Goal: Task Accomplishment & Management: Manage account settings

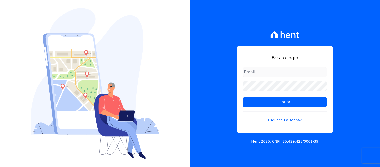
click at [279, 73] on input "email" at bounding box center [285, 72] width 84 height 10
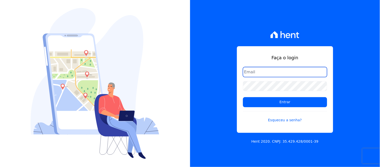
type input "[EMAIL_ADDRESS][DOMAIN_NAME]"
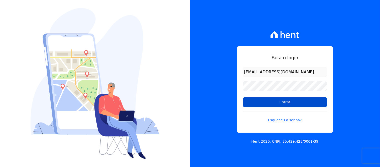
click at [279, 101] on input "Entrar" at bounding box center [285, 102] width 84 height 10
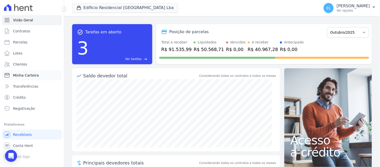
click at [32, 74] on span "Minha Carteira" at bounding box center [26, 75] width 26 height 5
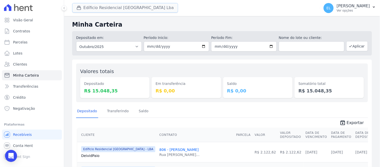
click at [79, 9] on icon "button" at bounding box center [78, 7] width 5 height 5
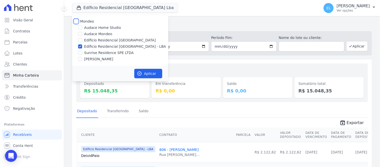
click at [76, 22] on input "Mondeo" at bounding box center [76, 21] width 4 height 4
checkbox input "true"
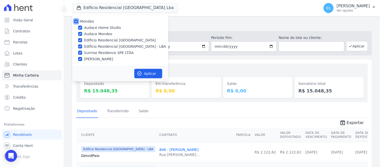
checkbox input "true"
click at [80, 26] on input "Audace Home Studio" at bounding box center [80, 28] width 4 height 4
checkbox input "false"
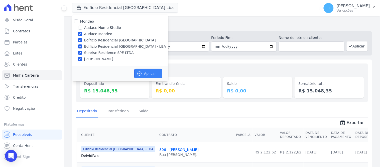
click at [143, 72] on button "Aplicar" at bounding box center [148, 74] width 28 height 10
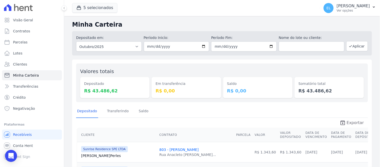
click at [347, 123] on span "Exportar" at bounding box center [355, 123] width 17 height 6
click at [11, 152] on div "Open Intercom Messenger" at bounding box center [11, 155] width 13 height 13
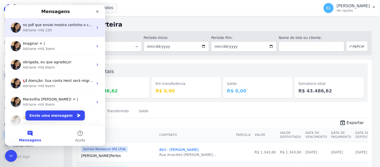
click at [51, 28] on div "[PERSON_NAME] • Há 23h" at bounding box center [58, 29] width 71 height 5
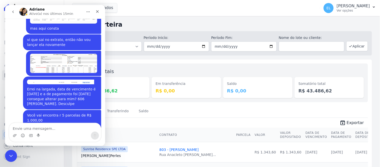
scroll to position [2078, 0]
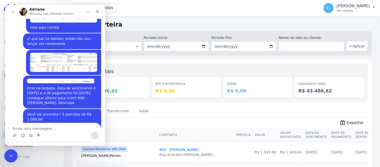
drag, startPoint x: 8, startPoint y: 153, endPoint x: 14, endPoint y: 152, distance: 5.8
click at [7, 152] on icon "Encerramento do Messenger da Intercom" at bounding box center [10, 155] width 6 height 6
